Goal: Task Accomplishment & Management: Manage account settings

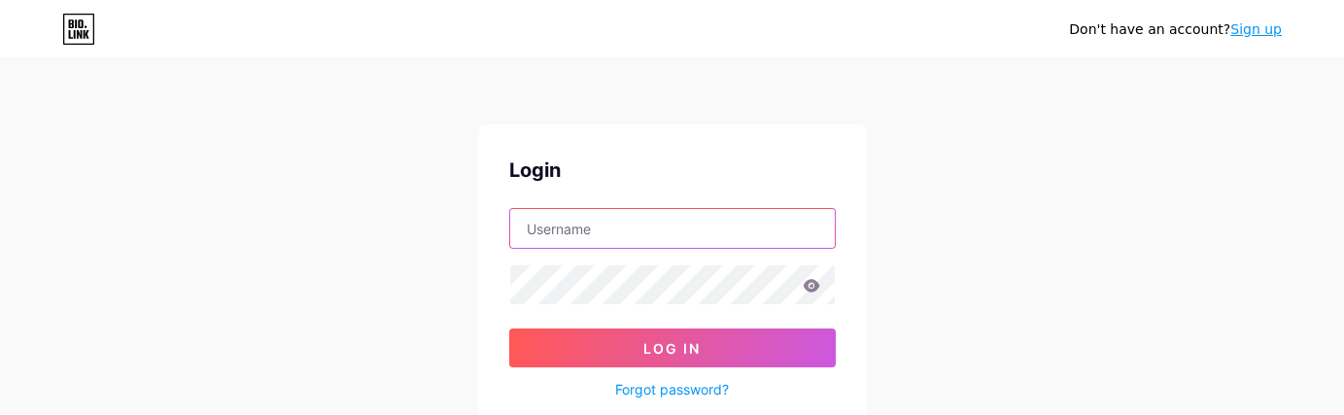
type input "Riokids"
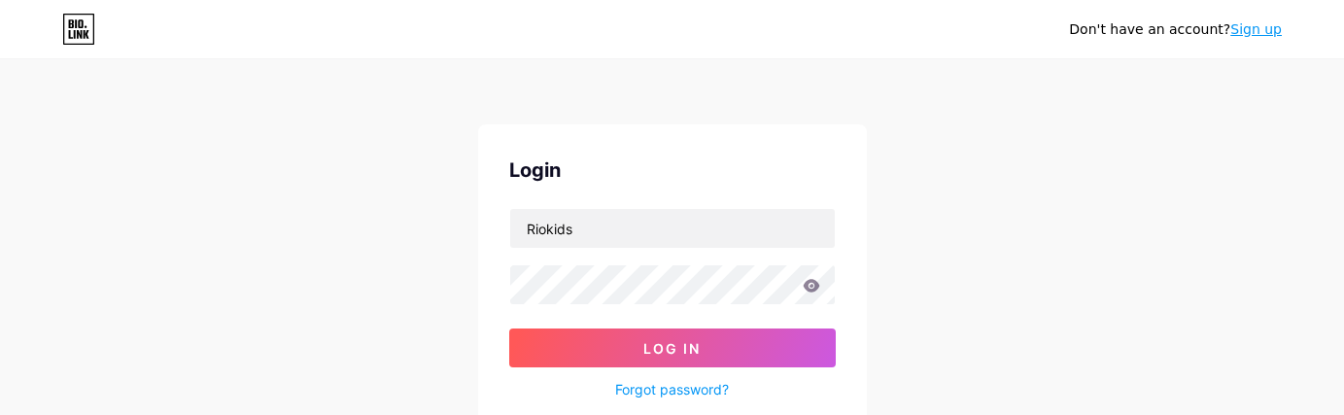
click at [684, 357] on button "Log In" at bounding box center [672, 348] width 327 height 39
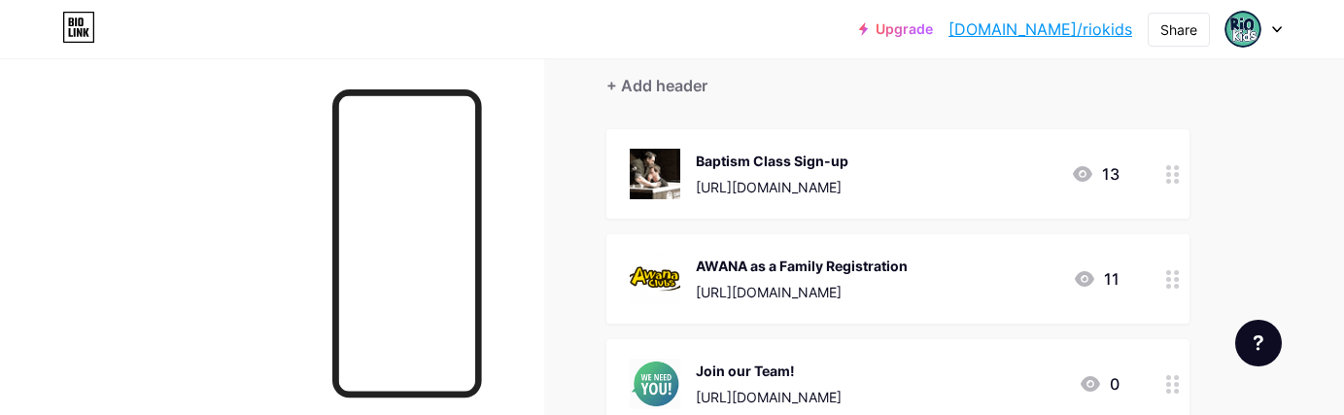
scroll to position [195, 0]
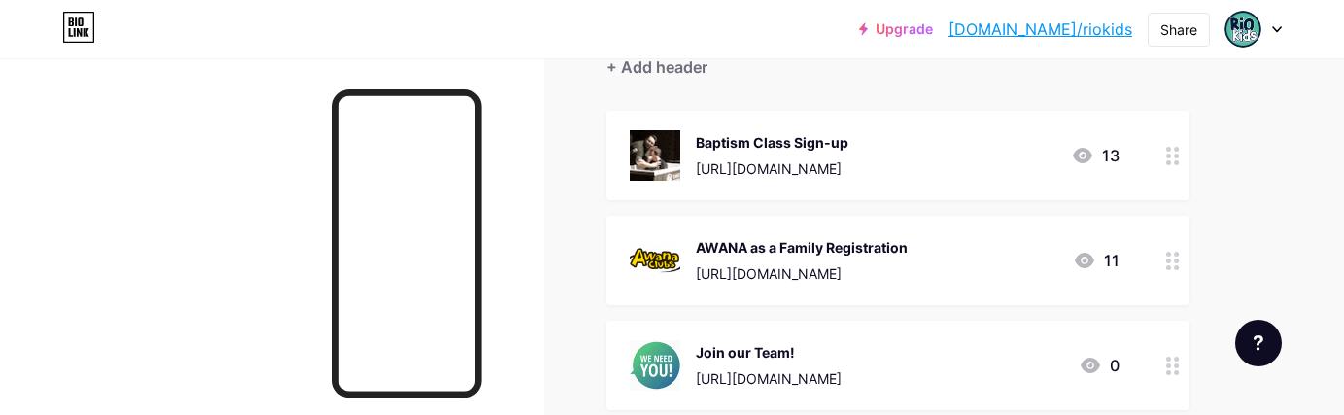
click at [849, 170] on div "[URL][DOMAIN_NAME]" at bounding box center [772, 168] width 153 height 20
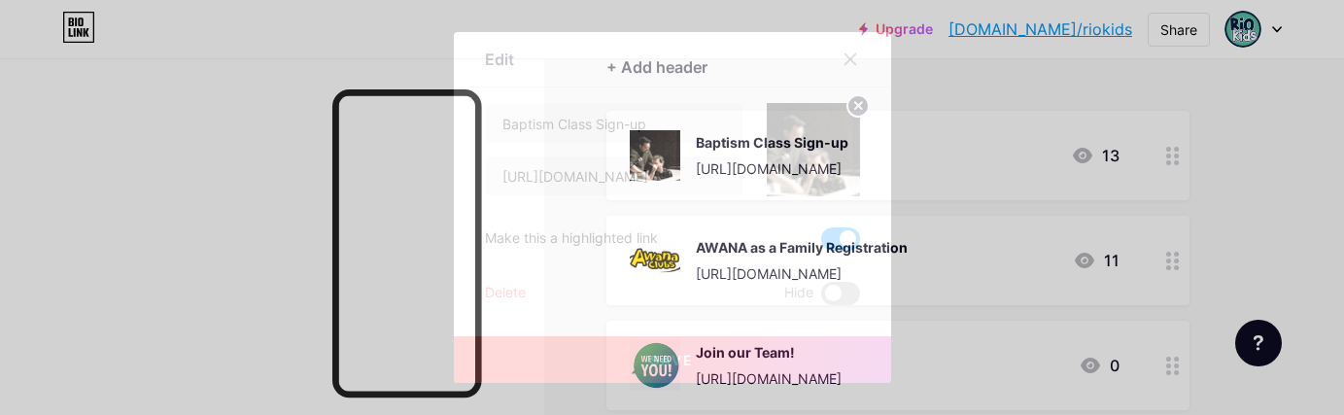
click at [839, 293] on span at bounding box center [840, 293] width 39 height 23
click at [821, 298] on input "checkbox" at bounding box center [821, 298] width 0 height 0
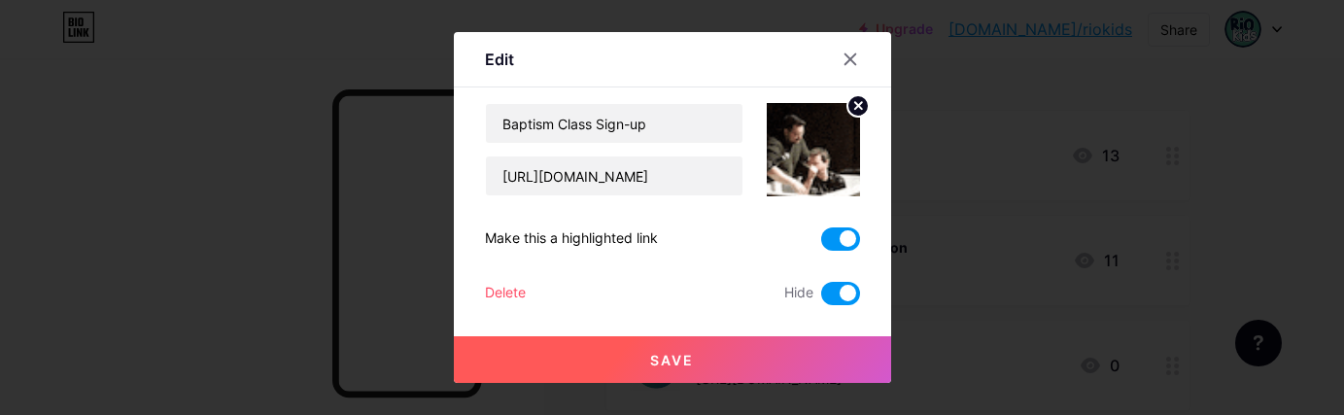
click at [678, 358] on span "Save" at bounding box center [672, 360] width 44 height 17
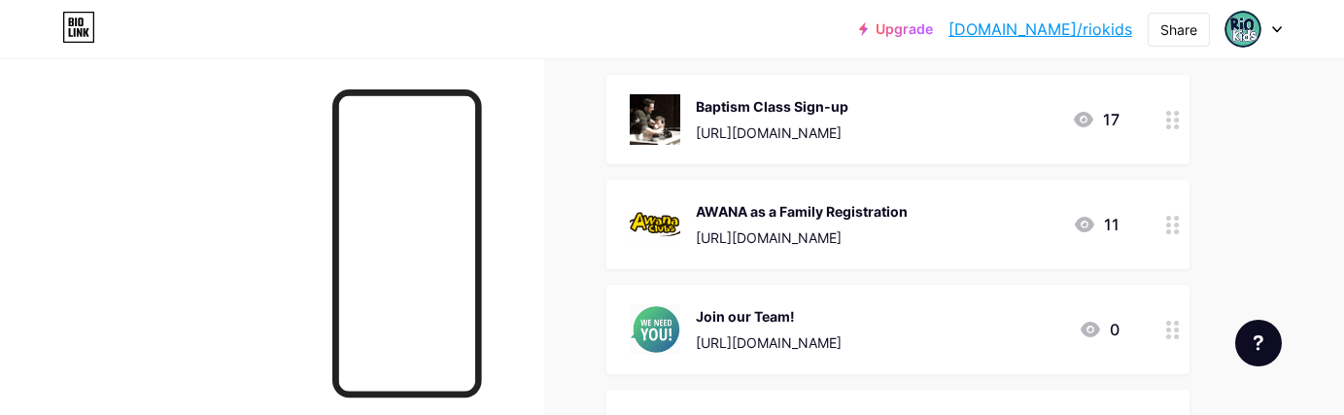
scroll to position [252, 0]
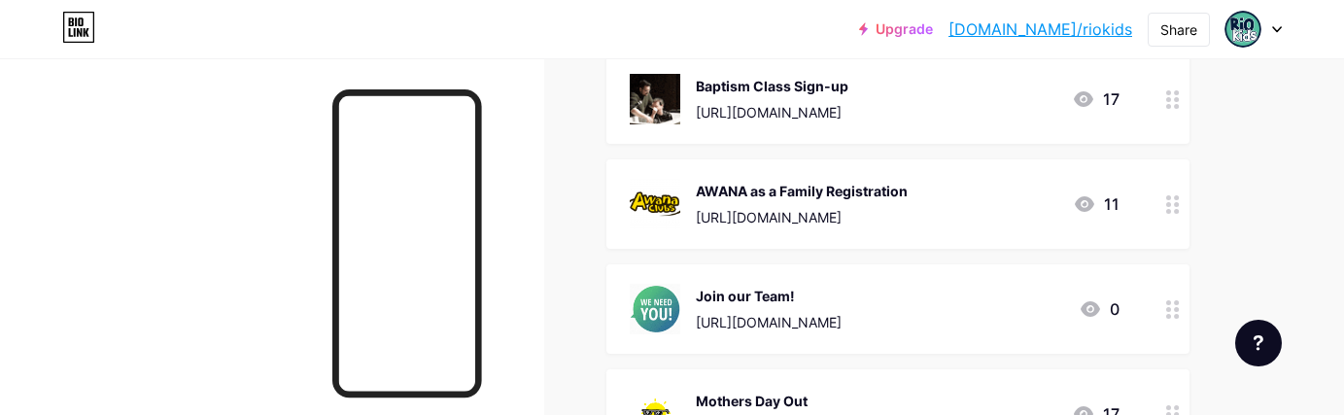
drag, startPoint x: 980, startPoint y: 116, endPoint x: 983, endPoint y: 329, distance: 212.9
click at [1162, 121] on div at bounding box center [1173, 98] width 33 height 89
click at [851, 60] on icon at bounding box center [850, 59] width 11 height 11
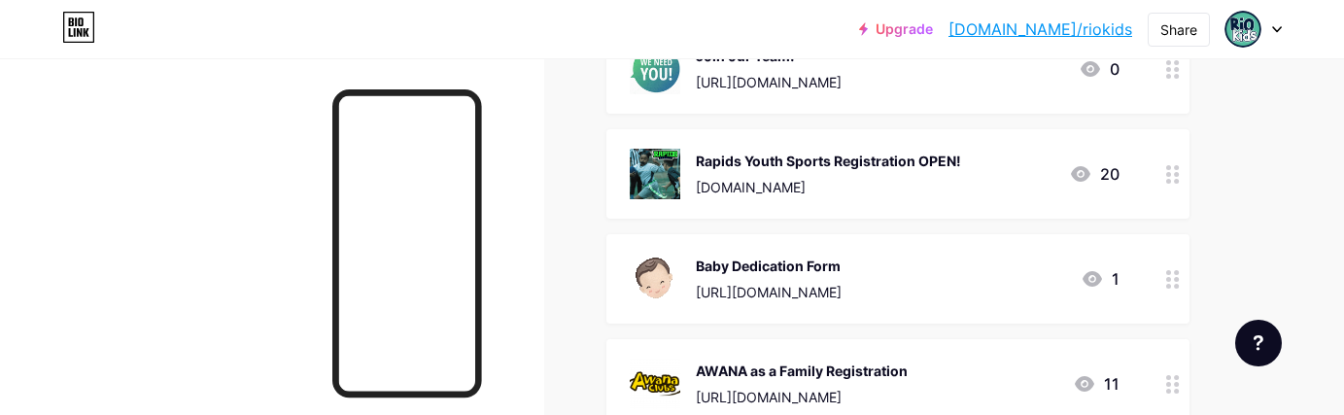
scroll to position [241, 0]
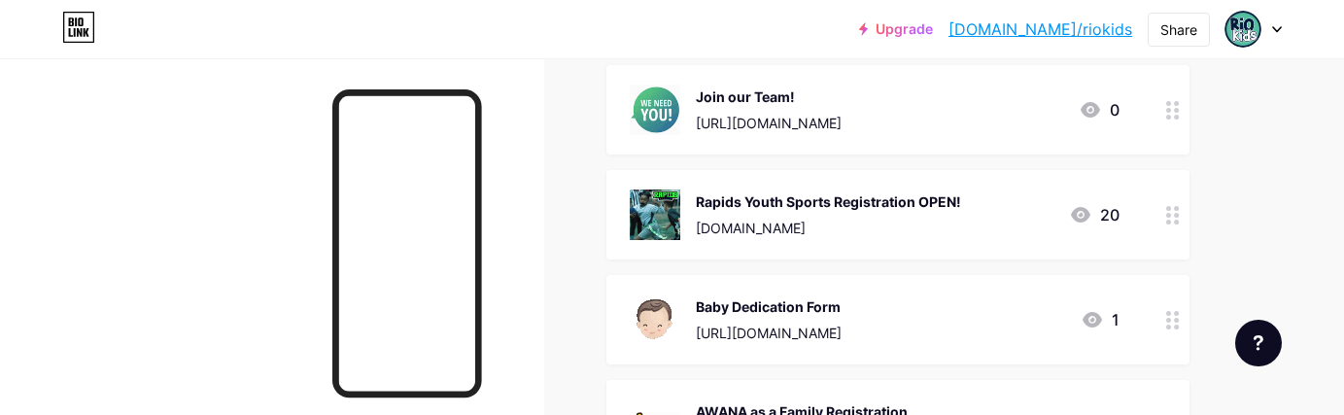
click at [924, 194] on div "Rapids Youth Sports Registration OPEN!" at bounding box center [828, 201] width 265 height 20
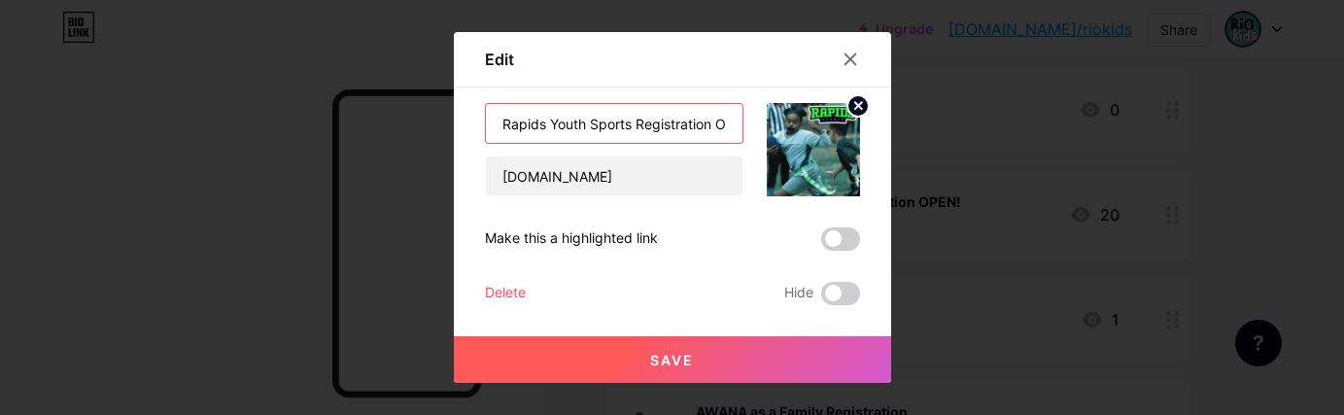
drag, startPoint x: 552, startPoint y: 122, endPoint x: 632, endPoint y: 126, distance: 79.8
click at [632, 126] on input "Rapids Youth Sports Registration OPEN!" at bounding box center [614, 123] width 257 height 39
type input "Rapids Flag Football Registration OPEN!"
click at [688, 359] on span "Save" at bounding box center [672, 360] width 44 height 17
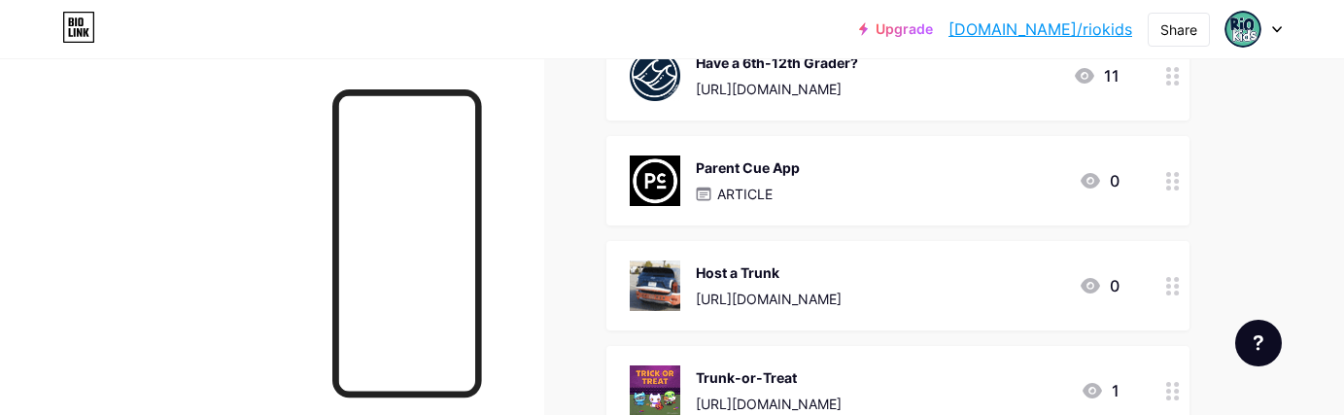
scroll to position [1374, 0]
click at [816, 167] on div "Parent Cue App ARTICLE 0" at bounding box center [875, 181] width 490 height 51
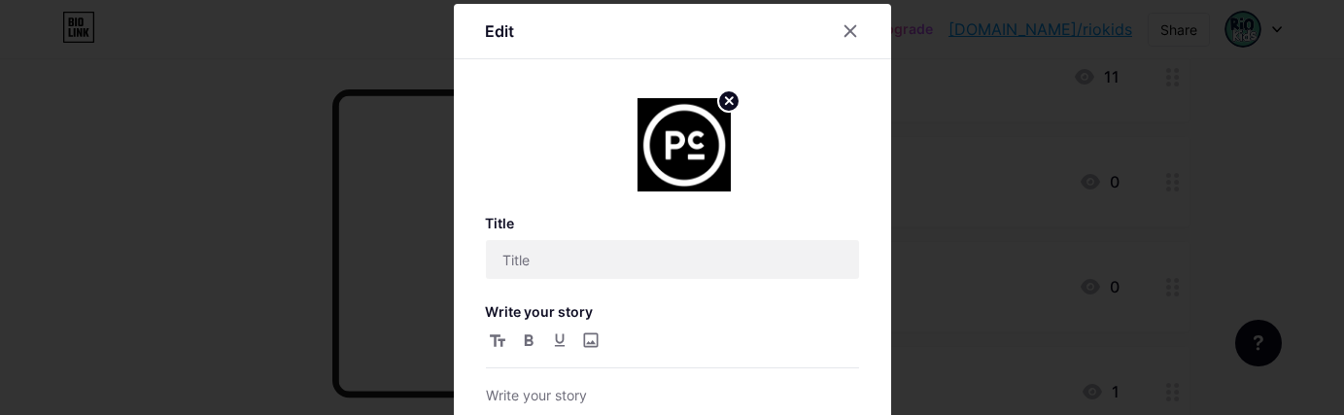
type input "Parent Cue App"
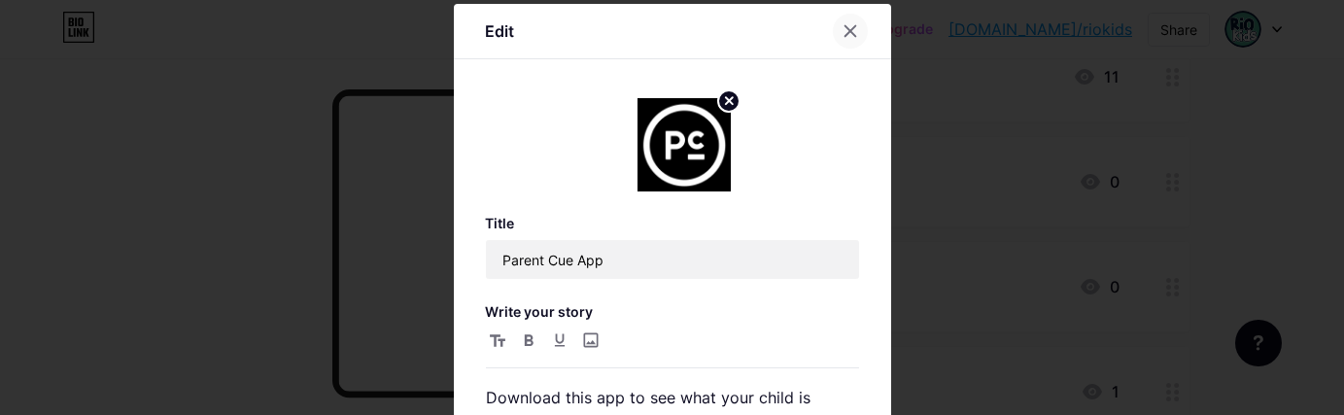
click at [853, 34] on icon at bounding box center [850, 31] width 11 height 11
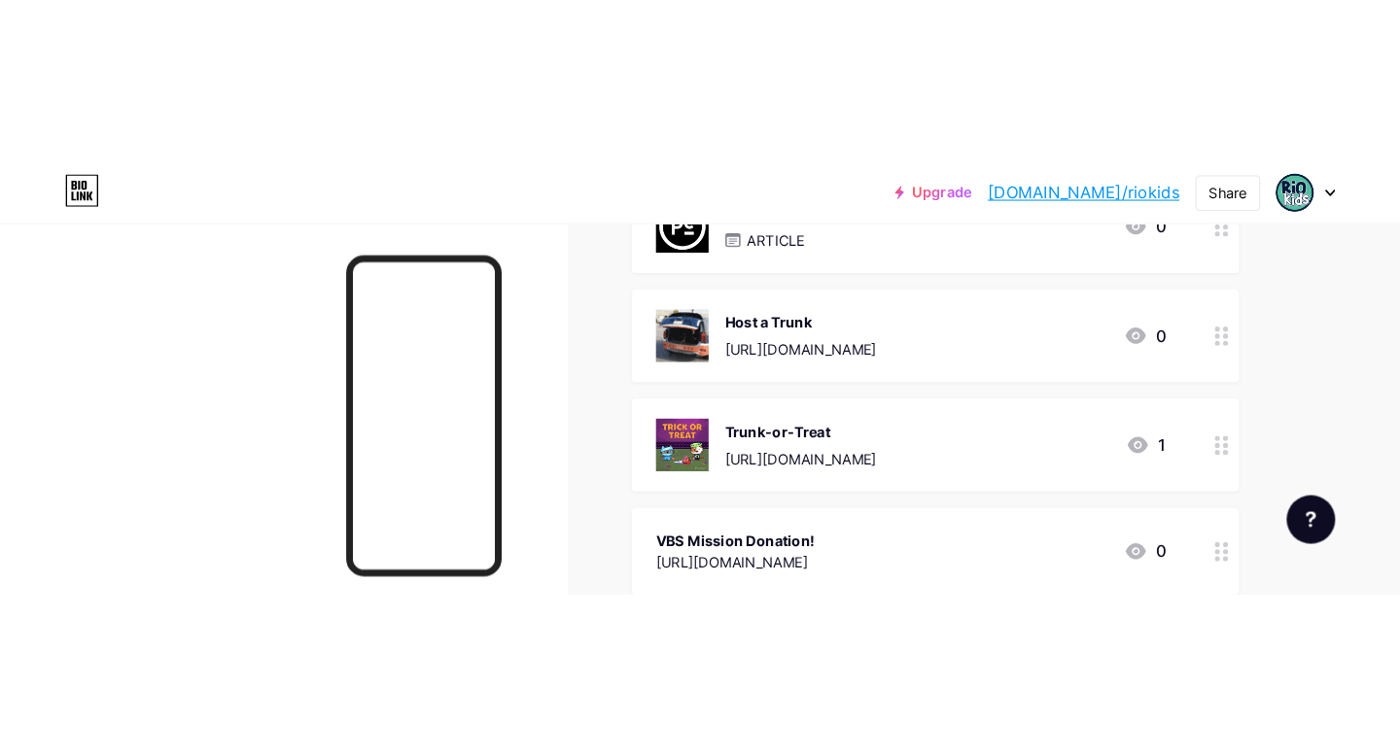
scroll to position [1519, 0]
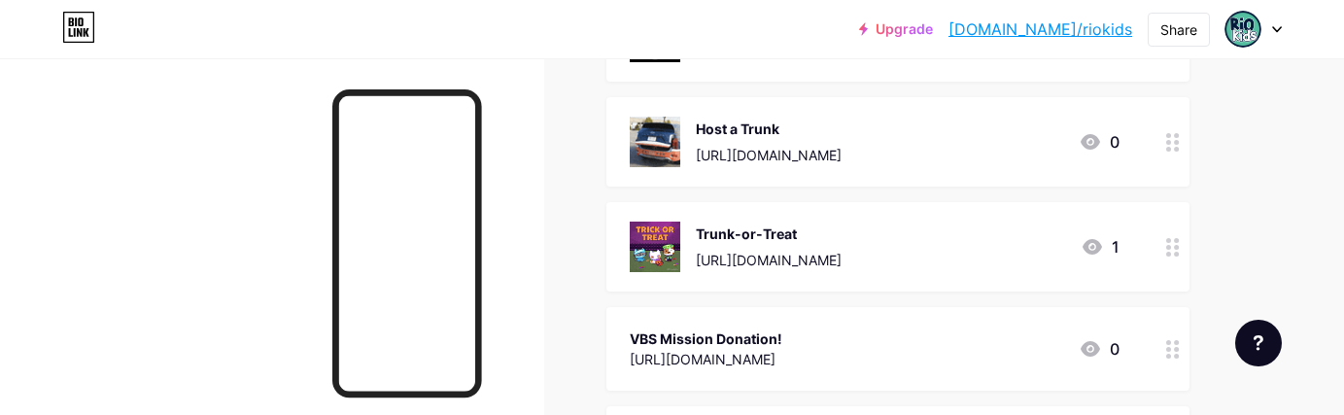
click at [842, 258] on div "[URL][DOMAIN_NAME]" at bounding box center [769, 260] width 146 height 20
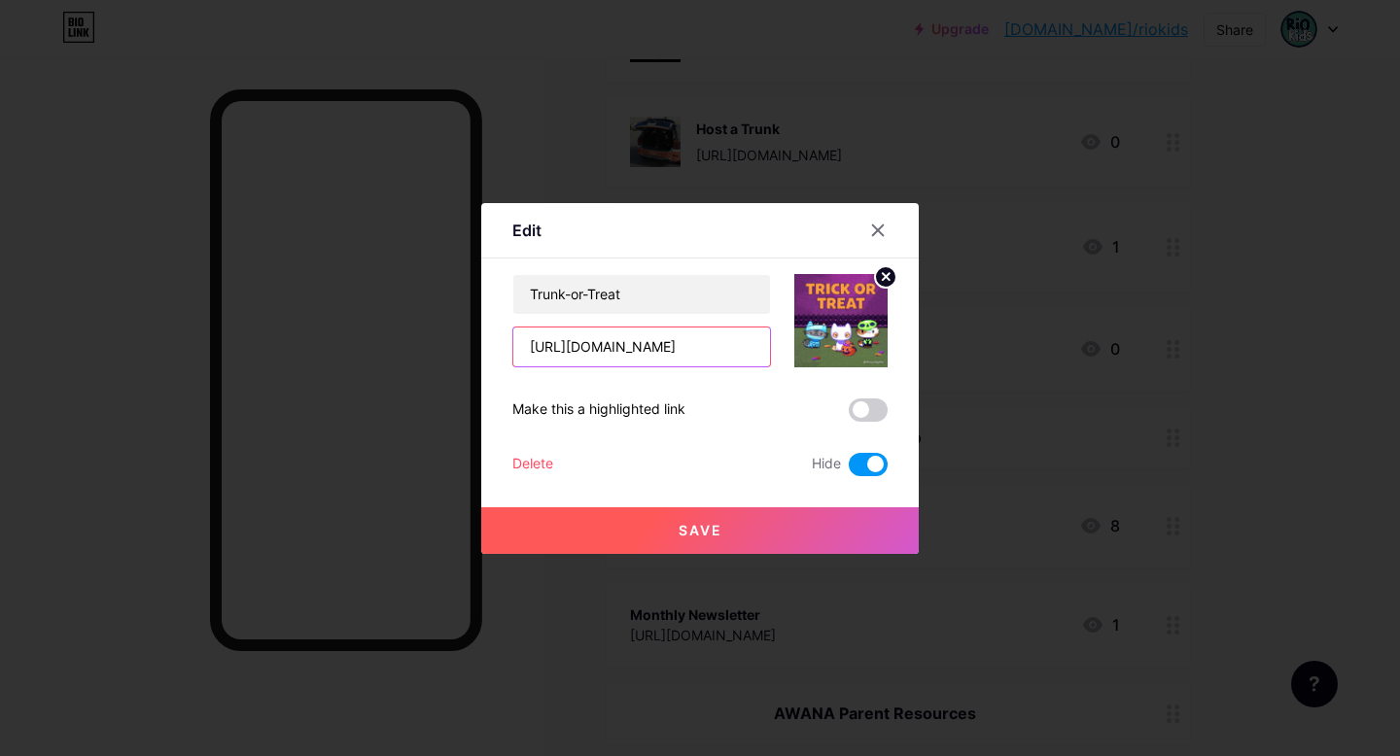
scroll to position [0, 133]
drag, startPoint x: 526, startPoint y: 346, endPoint x: 817, endPoint y: 359, distance: 290.9
click at [817, 359] on div "Trunk-or-Treat [URL][DOMAIN_NAME]" at bounding box center [699, 320] width 375 height 93
paste input "events/1309294604174156"
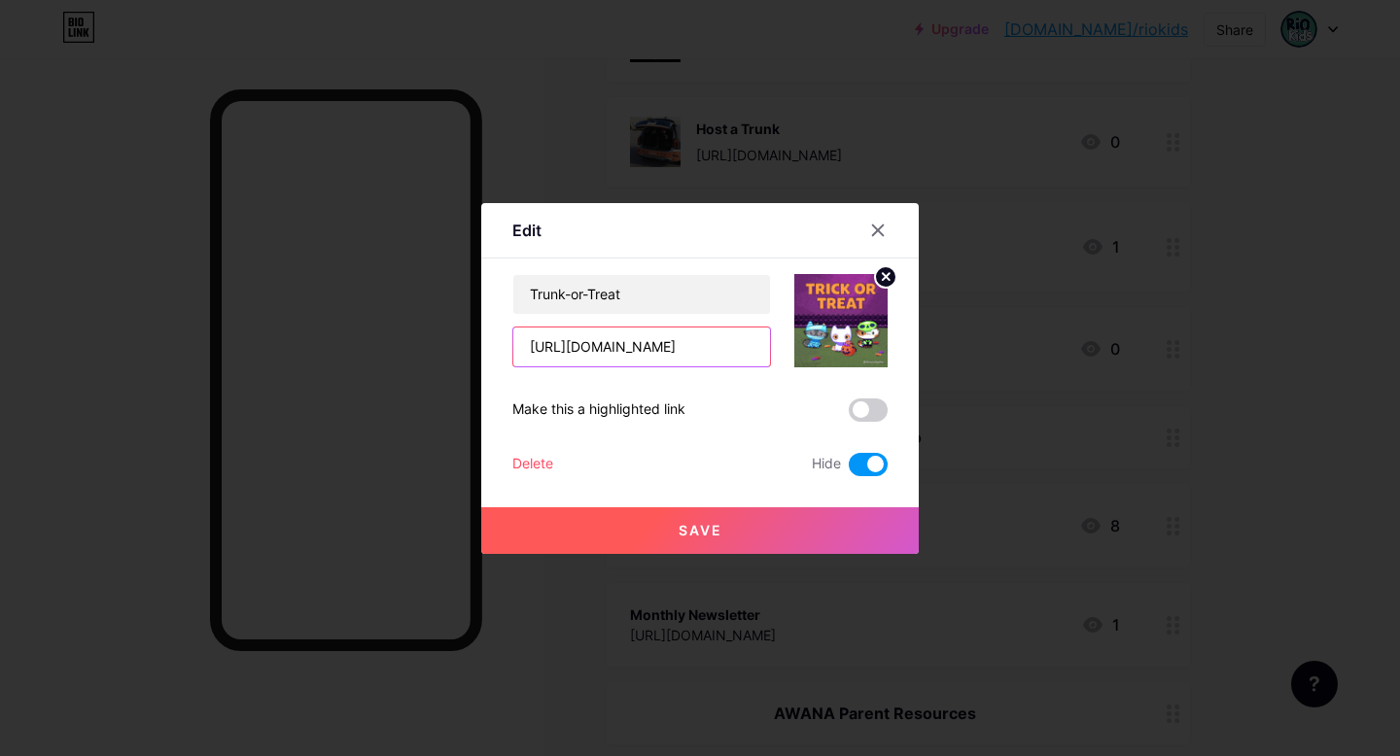
type input "[URL][DOMAIN_NAME]"
click at [704, 414] on span "Save" at bounding box center [700, 530] width 44 height 17
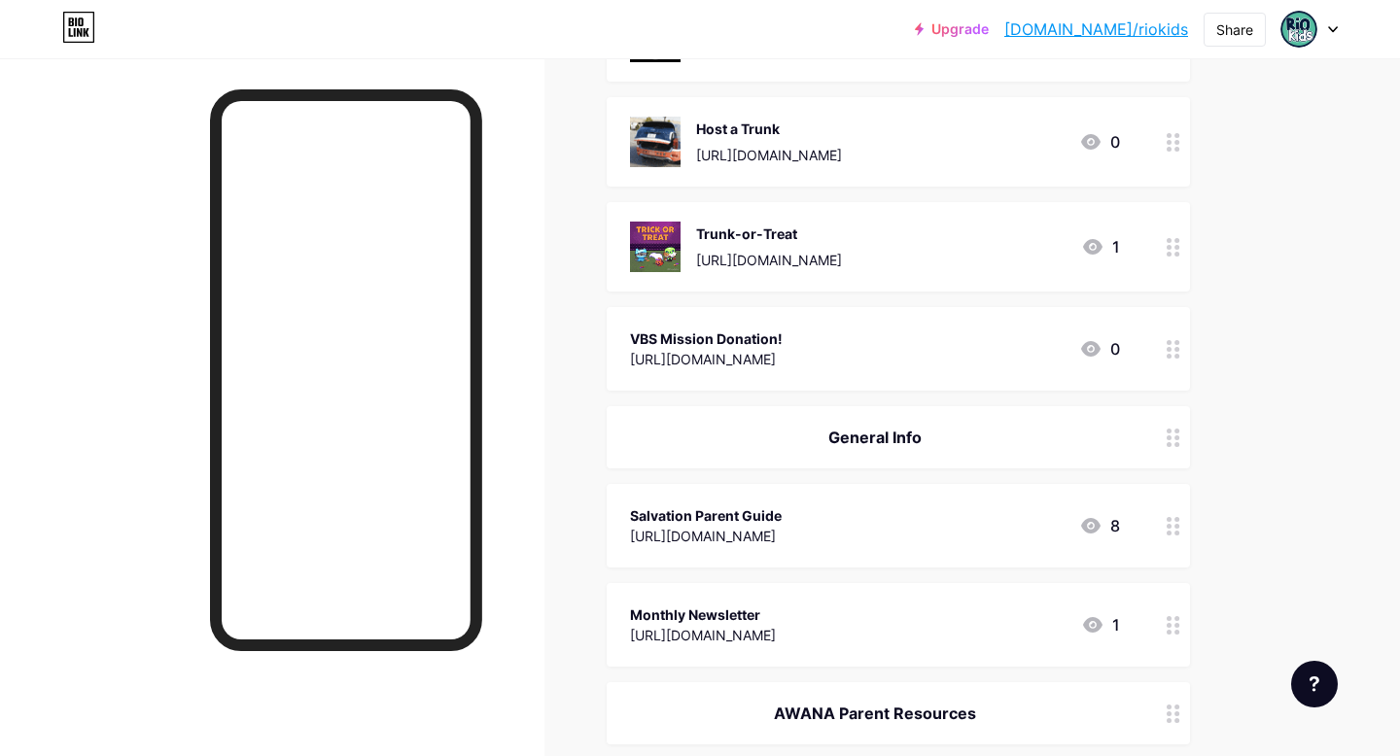
click at [842, 259] on div "[URL][DOMAIN_NAME]" at bounding box center [769, 260] width 146 height 20
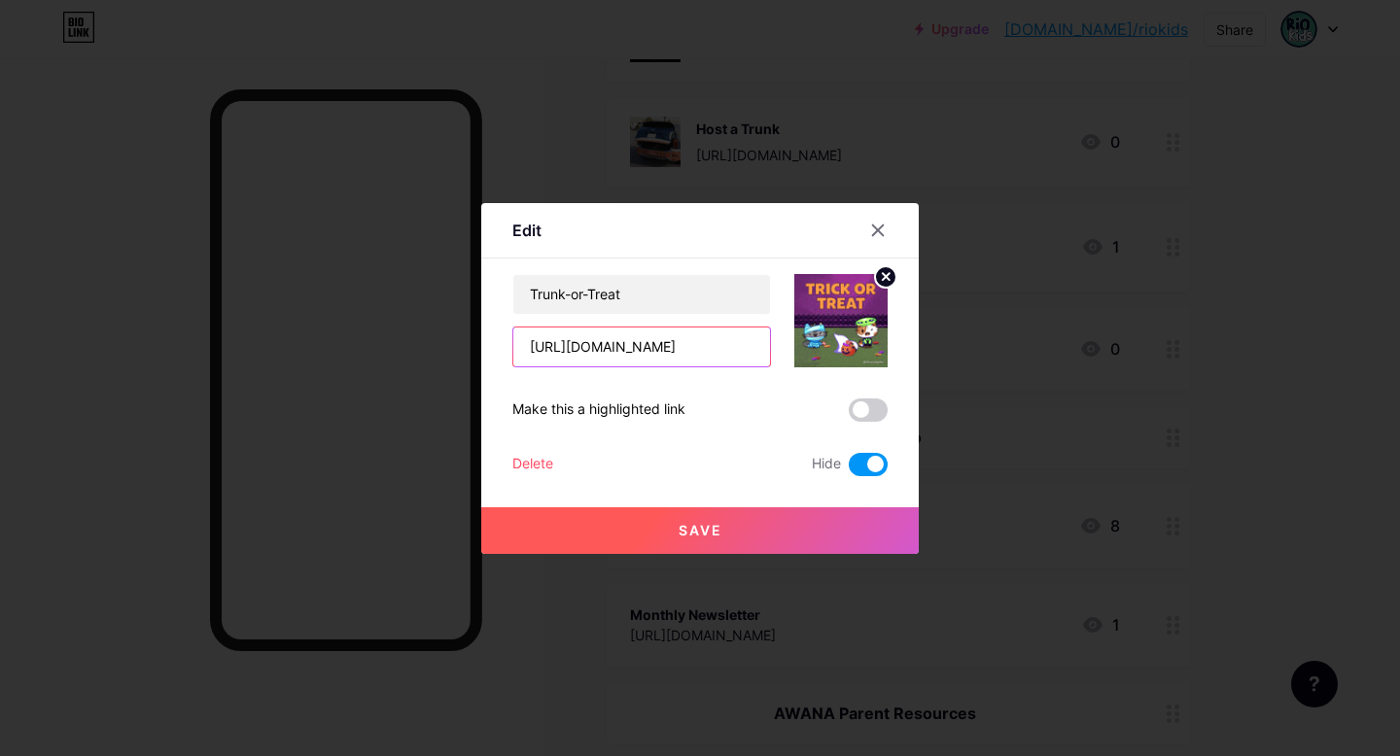
scroll to position [0, 130]
drag, startPoint x: 529, startPoint y: 347, endPoint x: 806, endPoint y: 360, distance: 277.3
click at [811, 360] on div "Trunk-or-Treat [URL][DOMAIN_NAME]" at bounding box center [699, 320] width 375 height 93
click at [0, 0] on div "Edit Content YouTube Play YouTube video without leaving your page. ADD Vimeo Pl…" at bounding box center [700, 378] width 1400 height 756
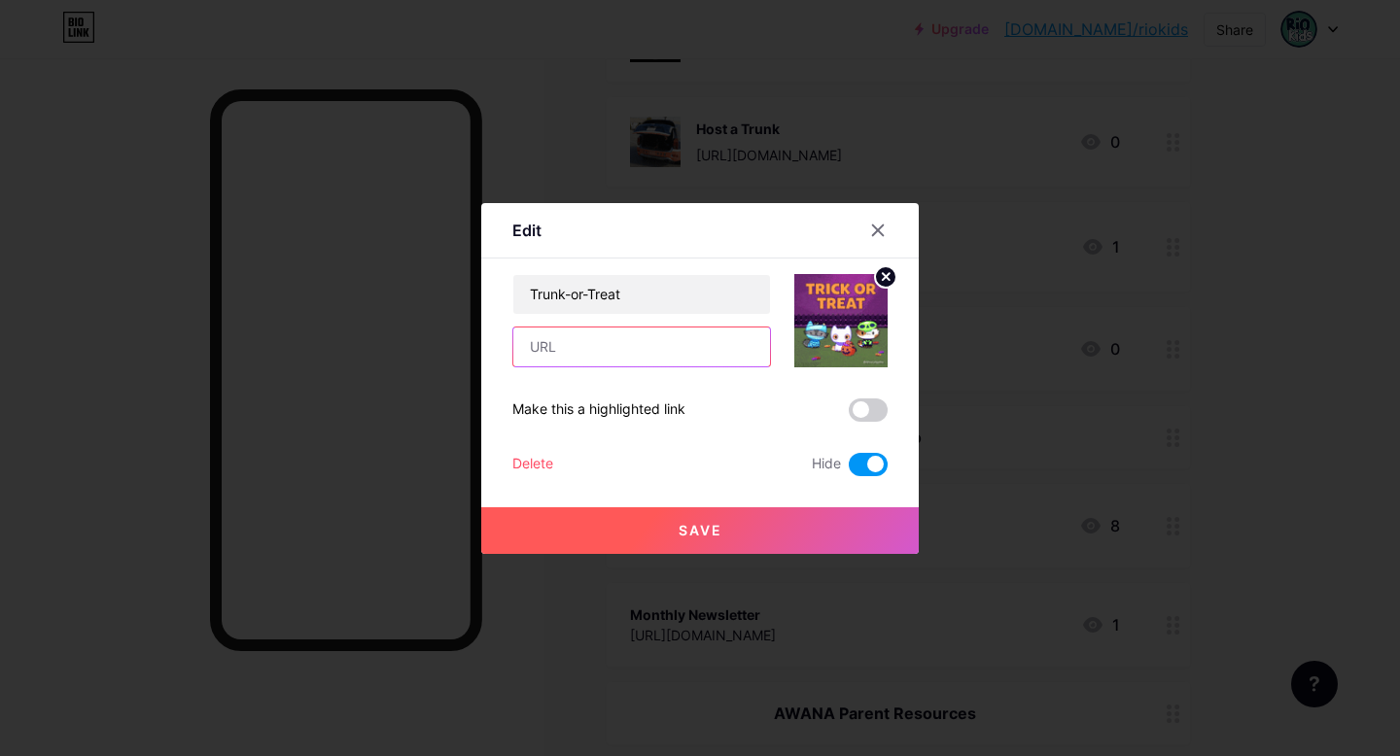
paste input "[URL][DOMAIN_NAME]"
type input "[URL][DOMAIN_NAME]"
click at [704, 414] on span "Save" at bounding box center [700, 530] width 44 height 17
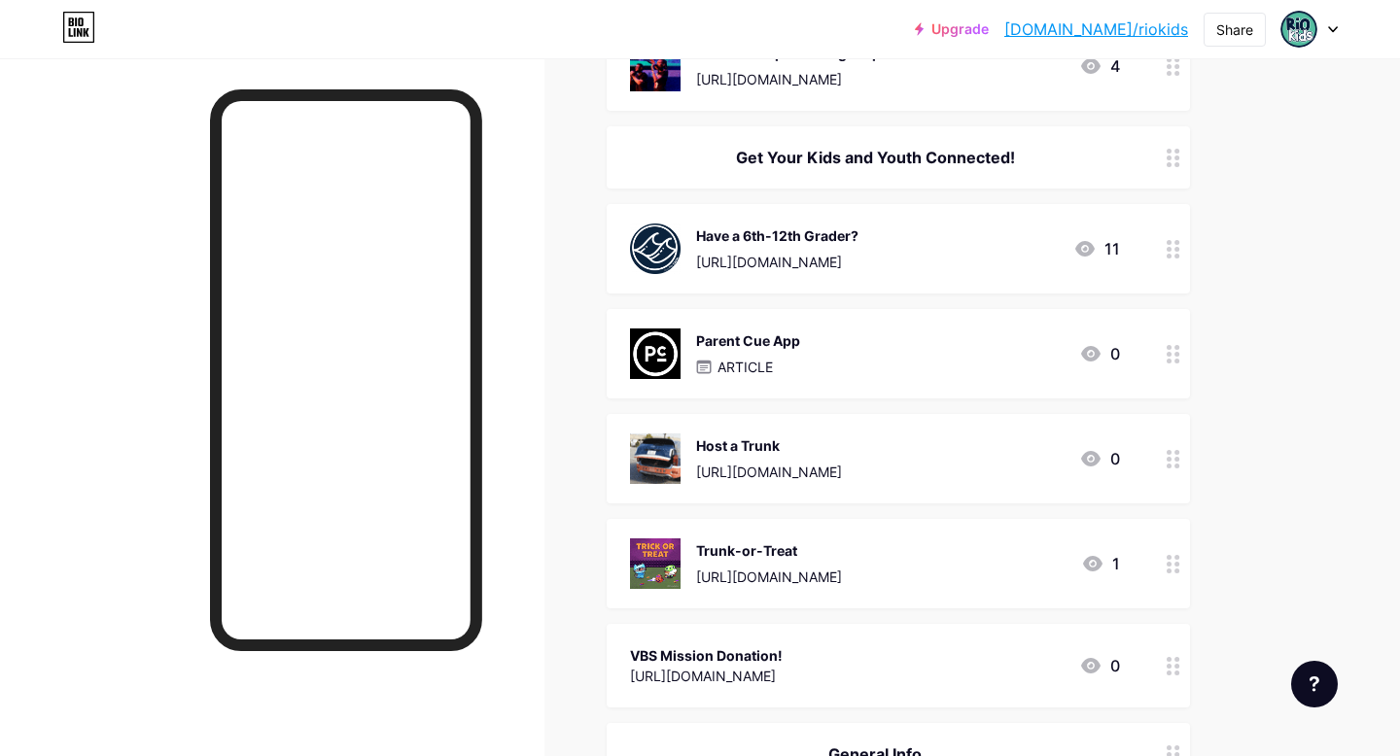
scroll to position [1199, 0]
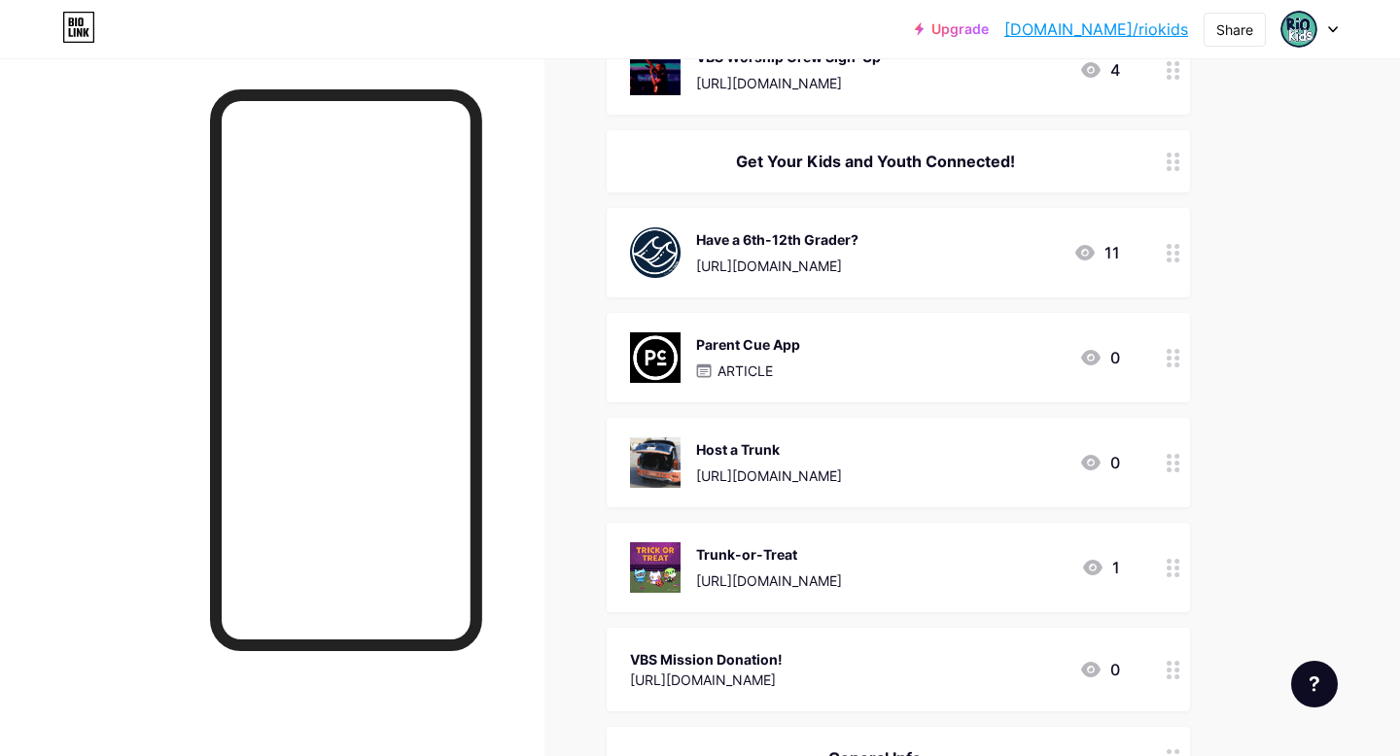
drag, startPoint x: 780, startPoint y: 574, endPoint x: 816, endPoint y: 314, distance: 263.0
click at [785, 192] on span "Join our Team! [URL][DOMAIN_NAME] 0 Rapids Flag Football Registration OPEN! [DO…" at bounding box center [898, 376] width 583 height 2537
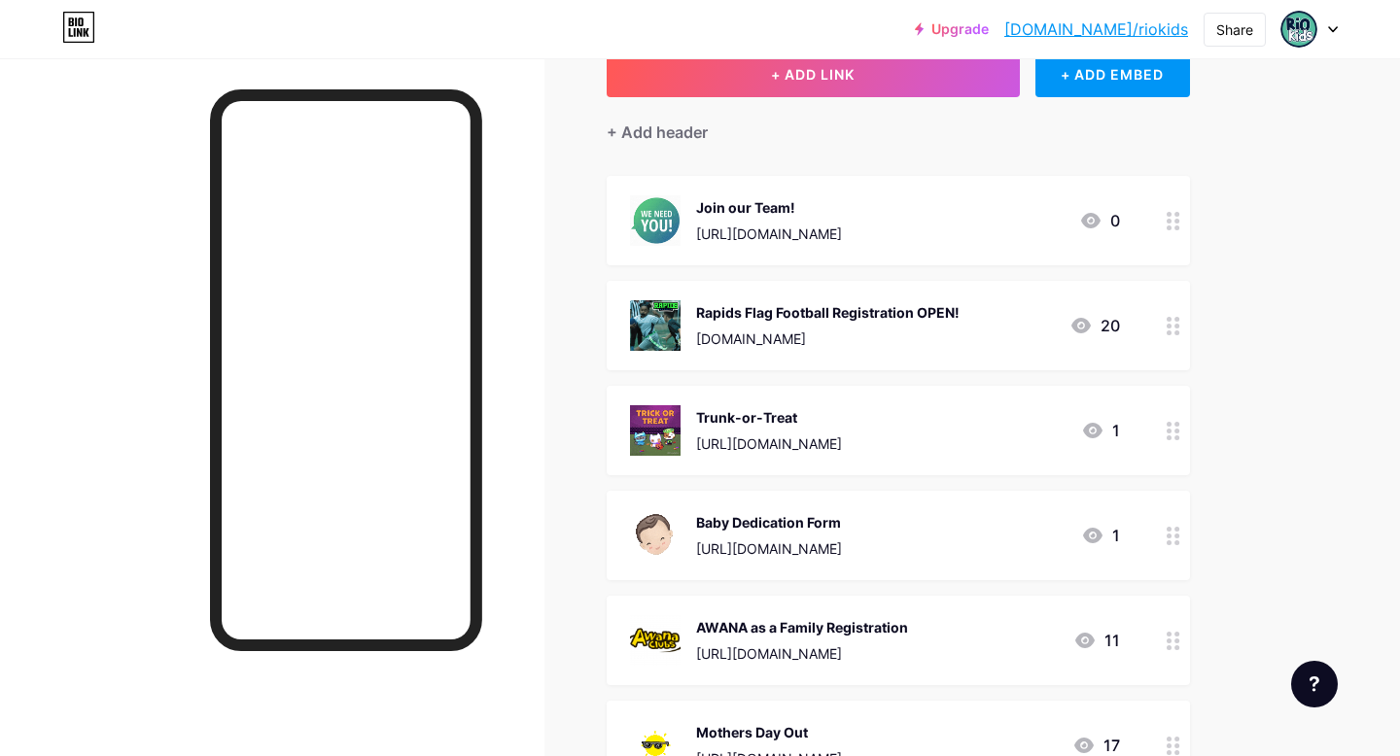
scroll to position [124, 0]
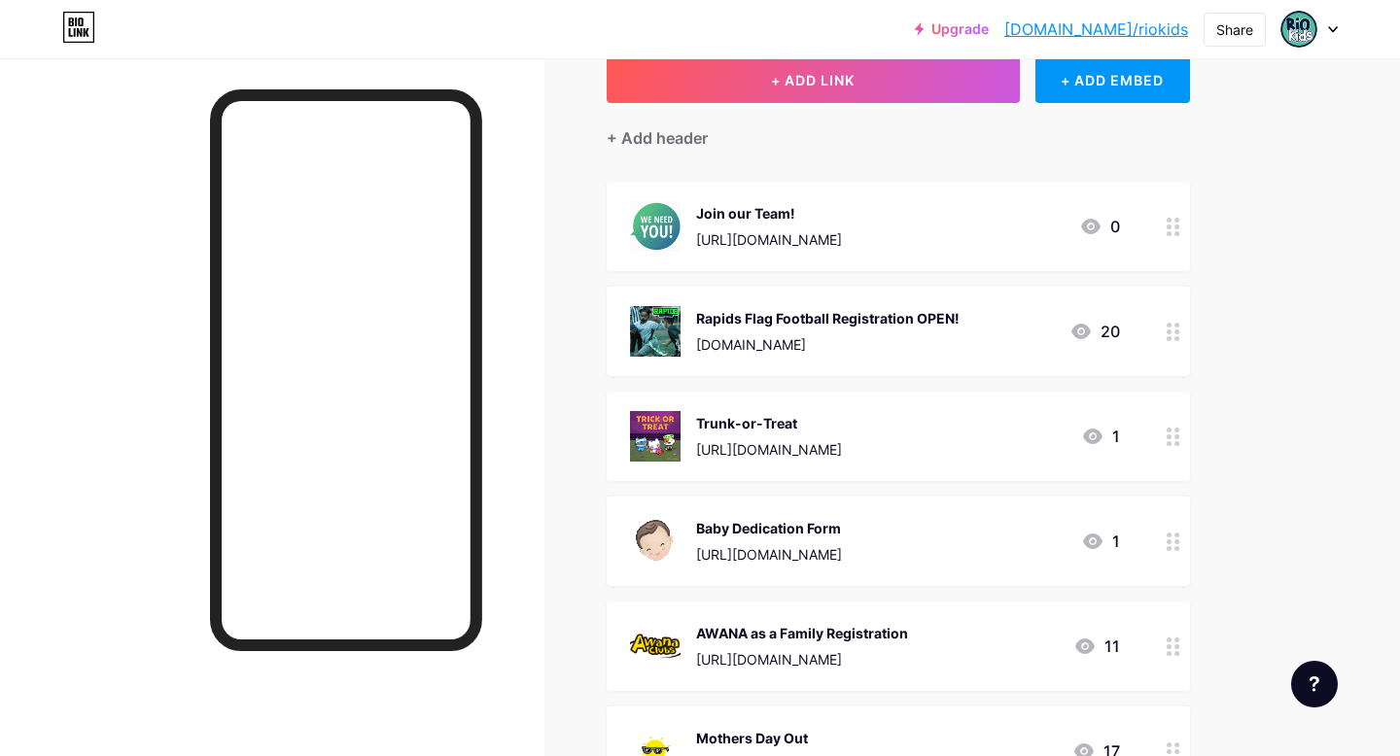
click at [1183, 414] on div at bounding box center [1173, 436] width 33 height 89
click at [870, 414] on span at bounding box center [868, 464] width 39 height 23
click at [849, 414] on input "checkbox" at bounding box center [849, 469] width 0 height 0
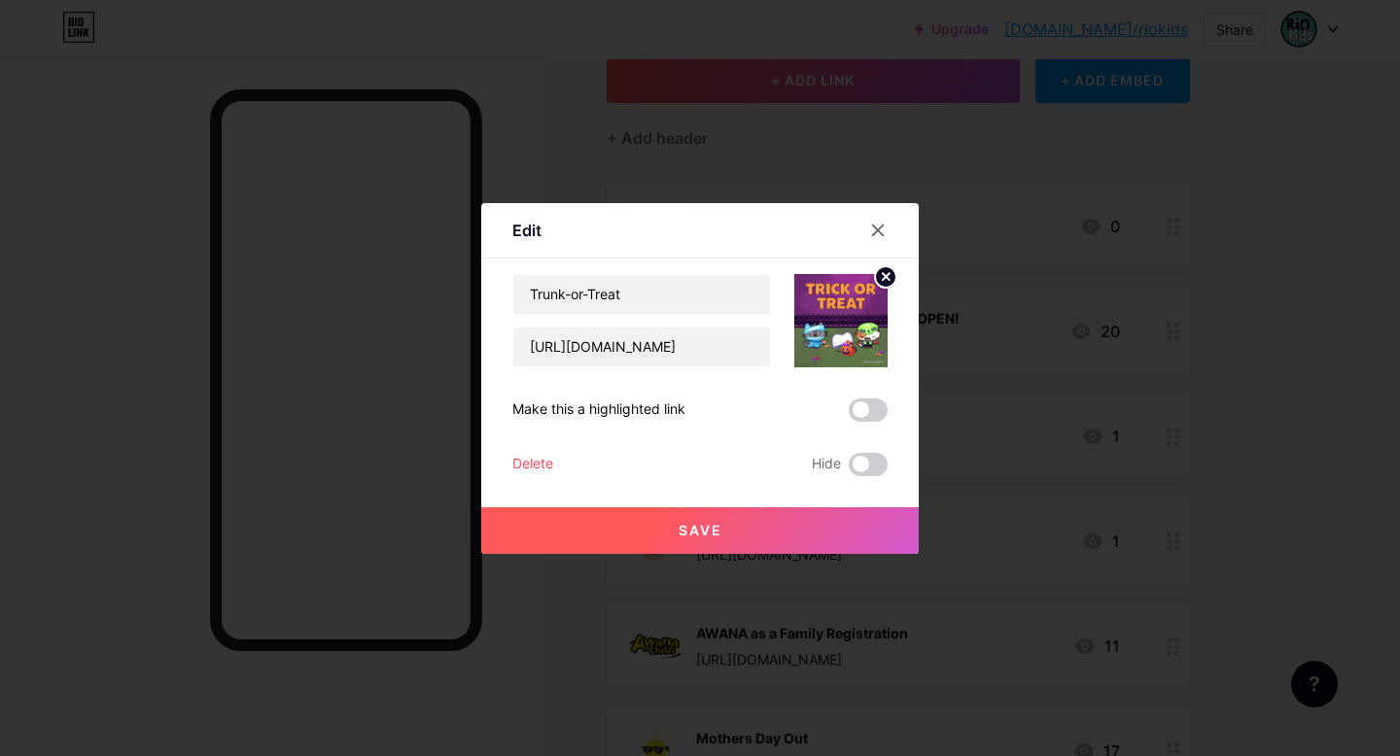
click at [699, 414] on span "Save" at bounding box center [700, 530] width 44 height 17
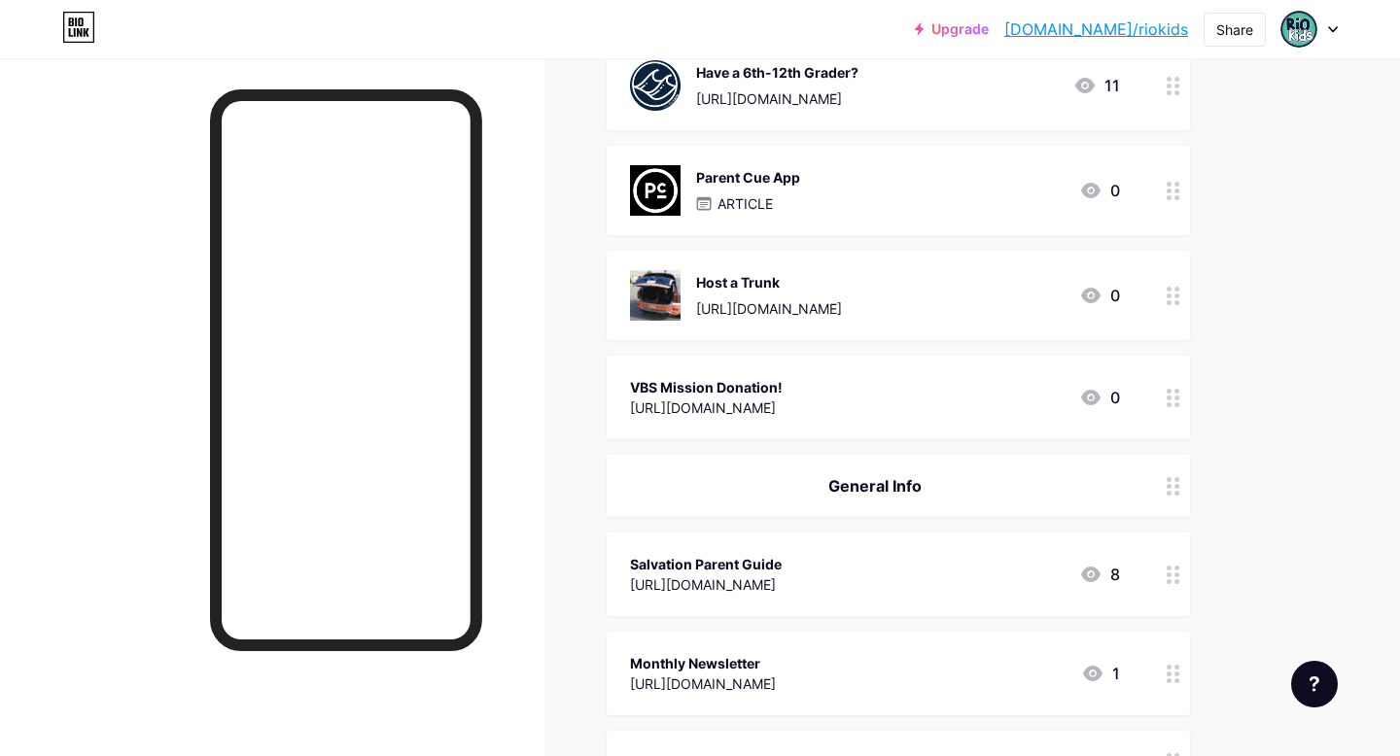
scroll to position [1553, 0]
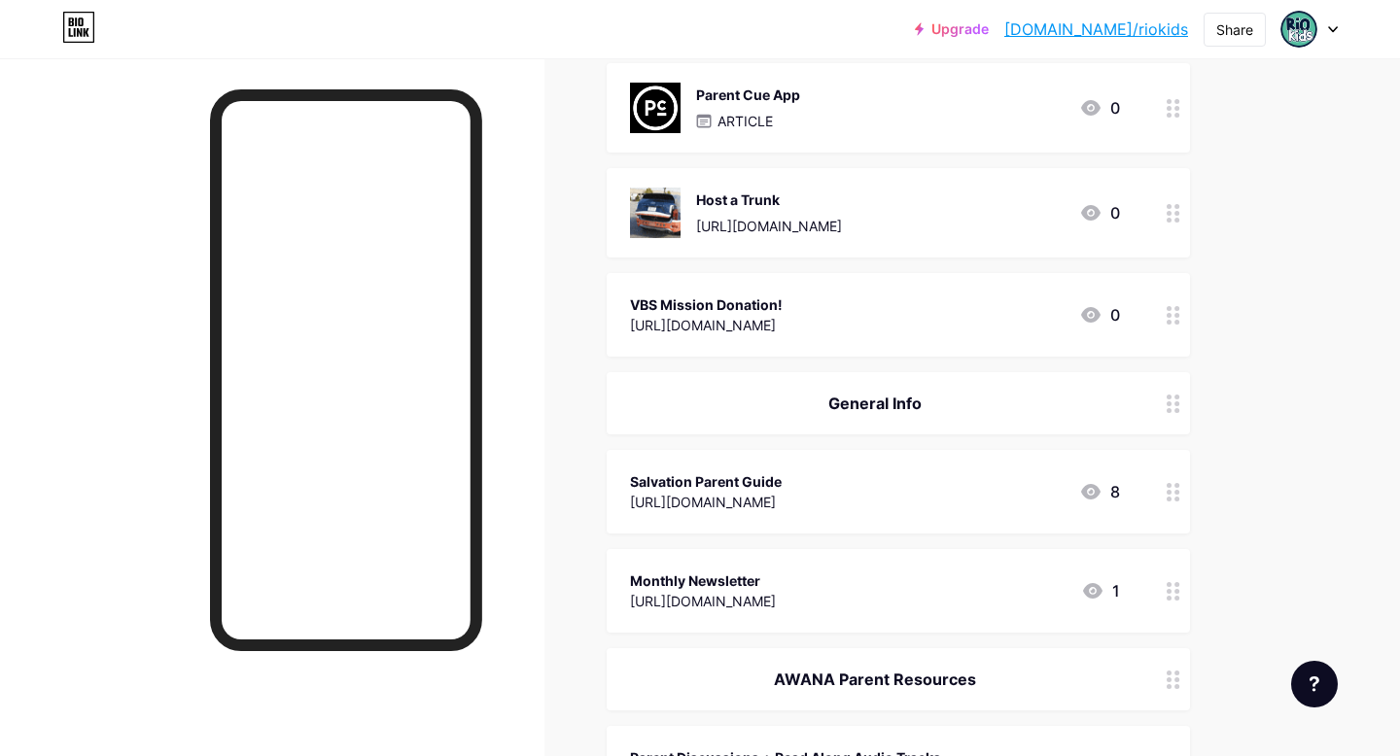
click at [842, 208] on div "Host a Trunk" at bounding box center [769, 200] width 146 height 20
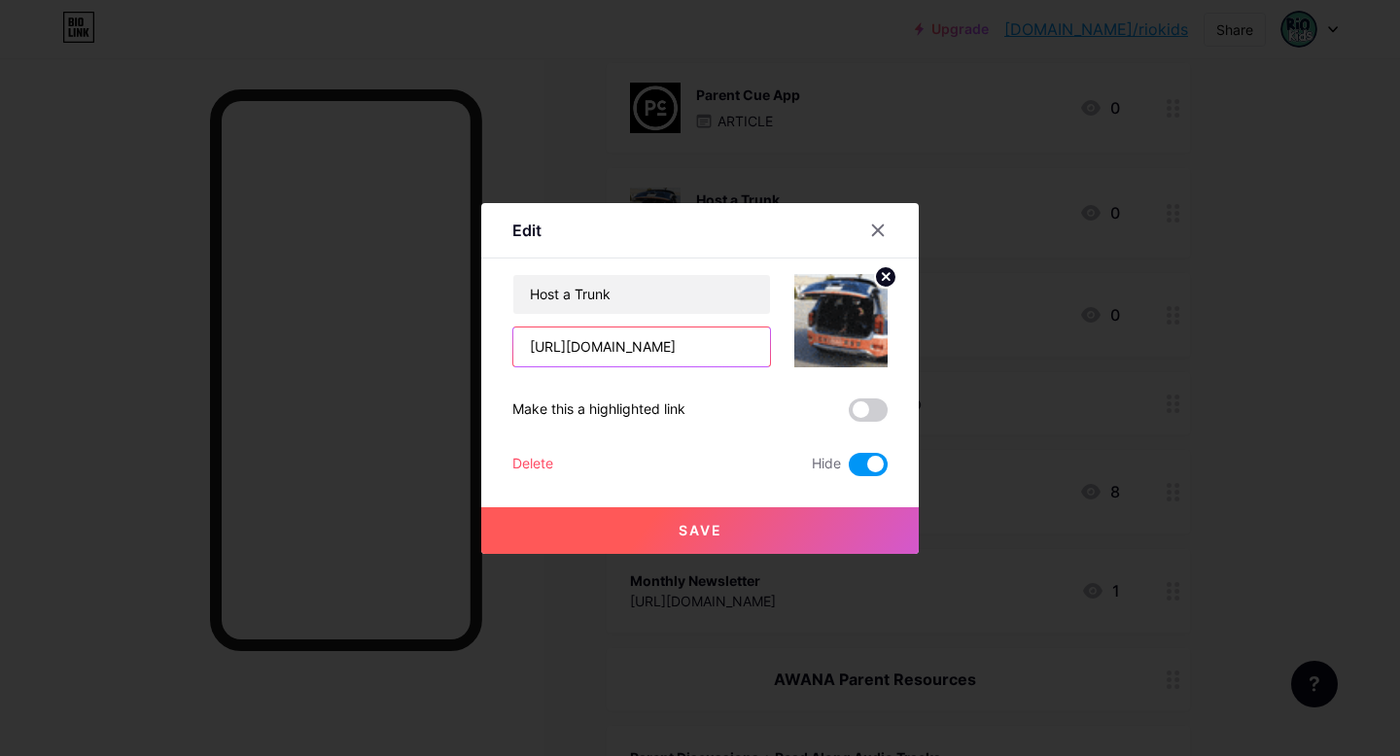
scroll to position [0, 168]
drag, startPoint x: 529, startPoint y: 347, endPoint x: 801, endPoint y: 343, distance: 272.2
click at [801, 343] on div "Host a Trunk [URL][DOMAIN_NAME]" at bounding box center [699, 320] width 375 height 93
paste input "[DOMAIN_NAME][URL]"
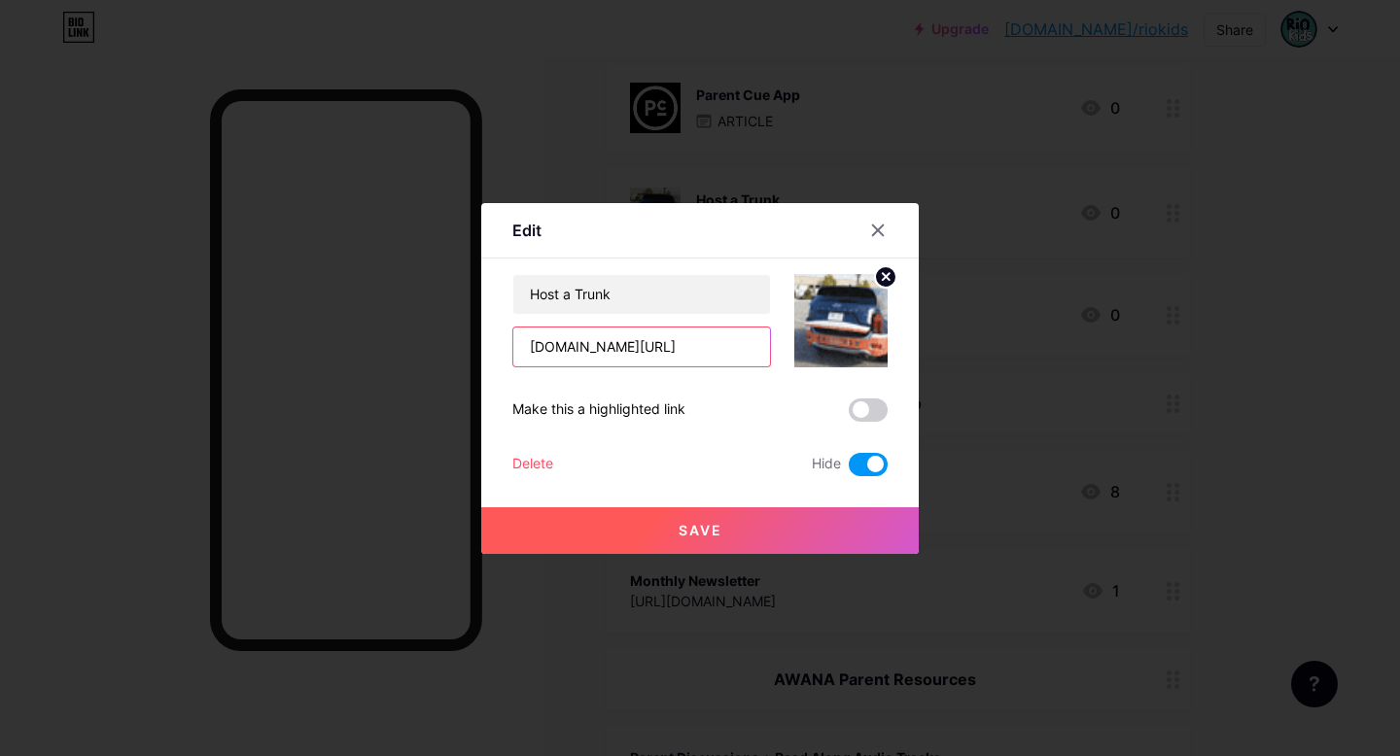
click at [533, 347] on input "[DOMAIN_NAME][URL]" at bounding box center [641, 347] width 257 height 39
type input "[DOMAIN_NAME][URL]"
click at [867, 414] on span at bounding box center [868, 464] width 39 height 23
click at [849, 414] on input "checkbox" at bounding box center [849, 469] width 0 height 0
click at [695, 414] on span "Save" at bounding box center [700, 530] width 44 height 17
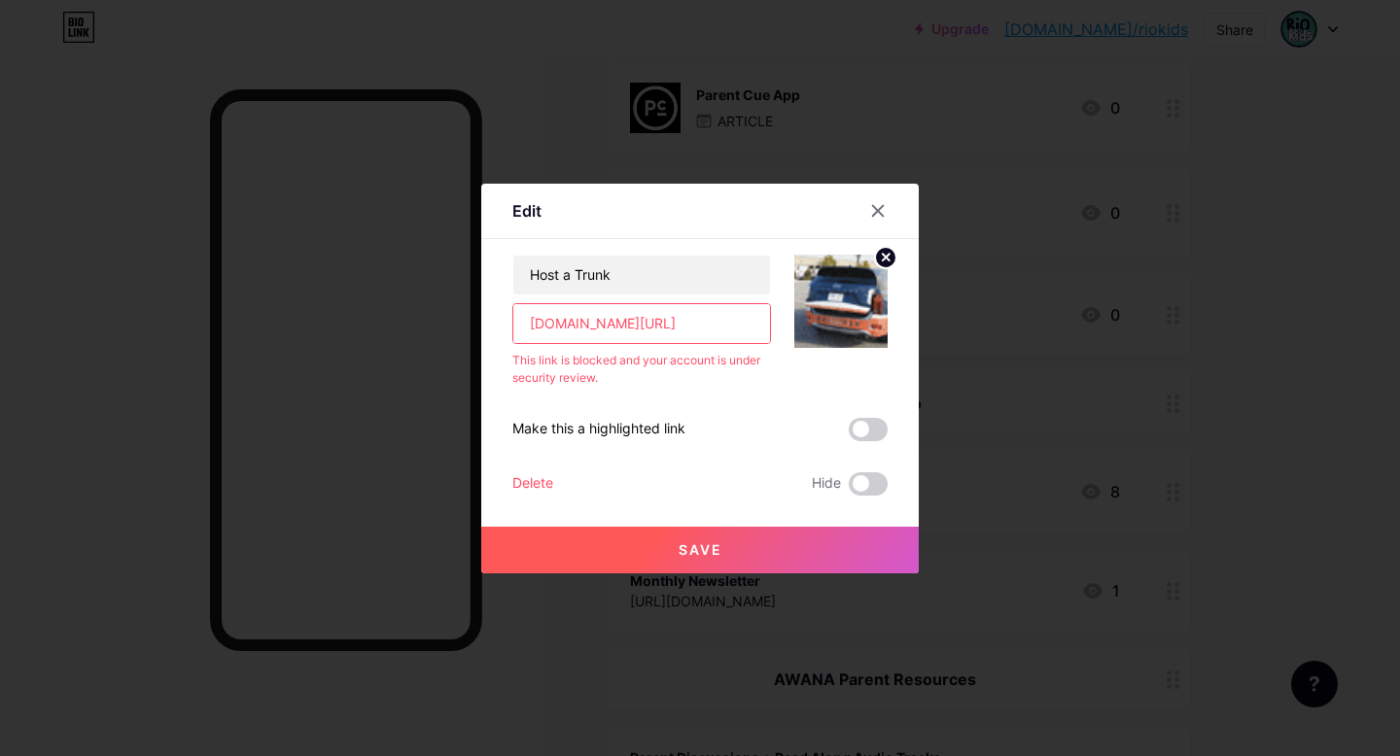
drag, startPoint x: 680, startPoint y: 328, endPoint x: 488, endPoint y: 320, distance: 192.6
click at [489, 319] on div "Edit Content YouTube Play YouTube video without leaving your page. ADD Vimeo Pl…" at bounding box center [699, 379] width 437 height 390
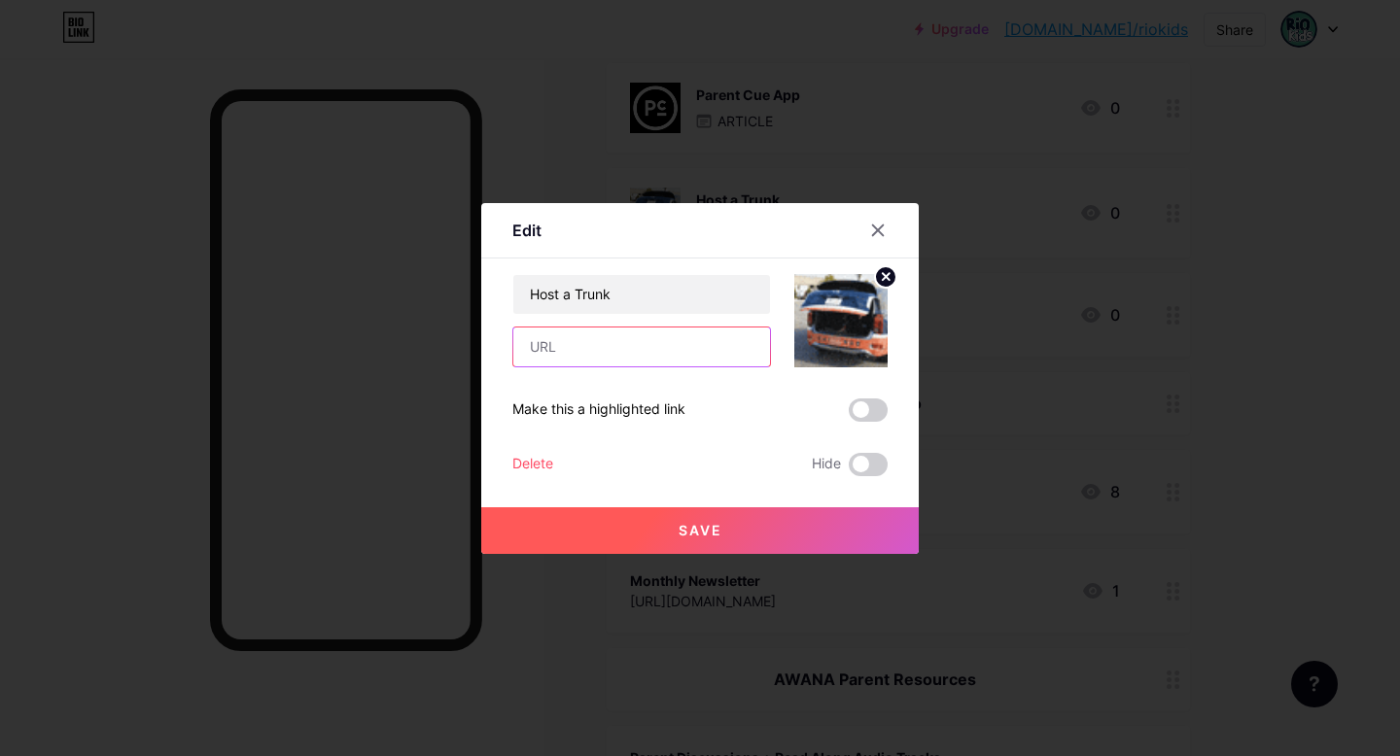
click at [597, 336] on input "text" at bounding box center [641, 347] width 257 height 39
paste input "[URL][DOMAIN_NAME]"
type input "[URL][DOMAIN_NAME]"
click at [689, 414] on span "Save" at bounding box center [700, 530] width 44 height 17
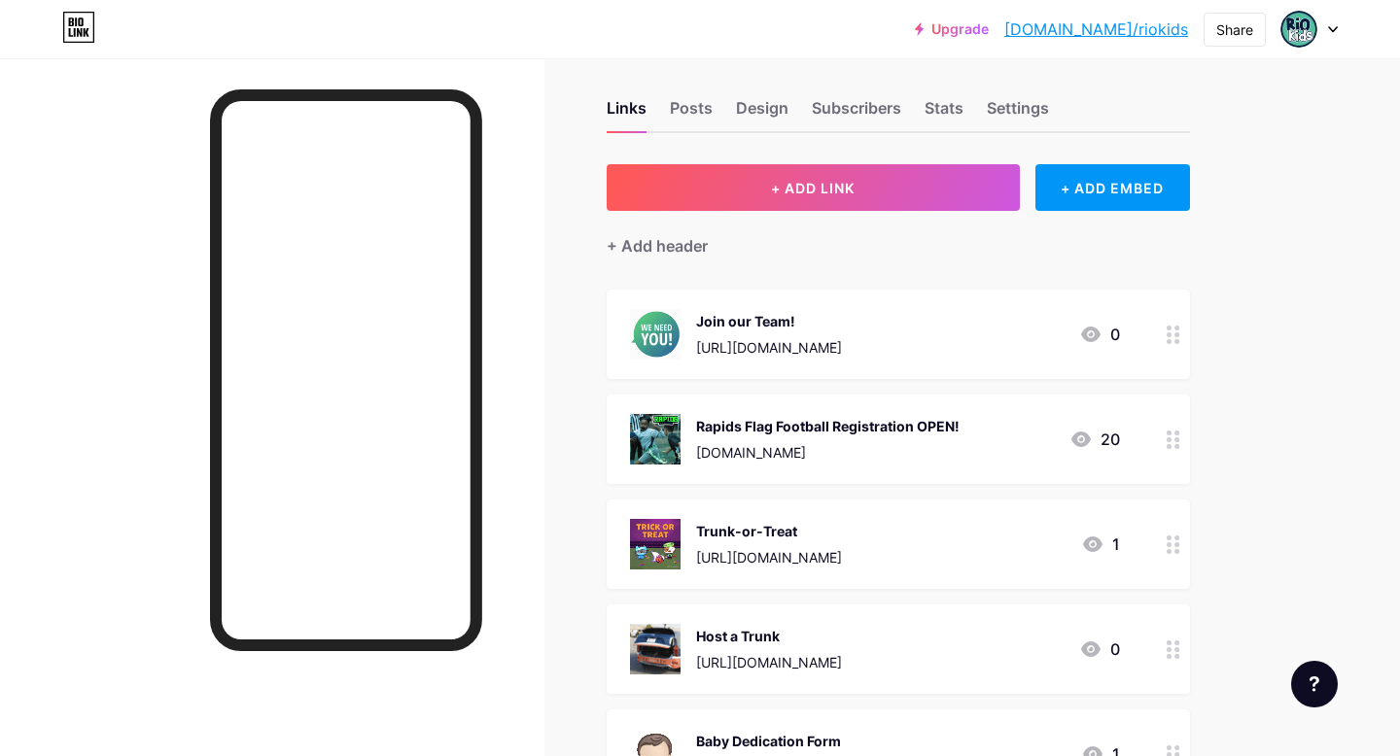
scroll to position [0, 0]
